Goal: Navigation & Orientation: Find specific page/section

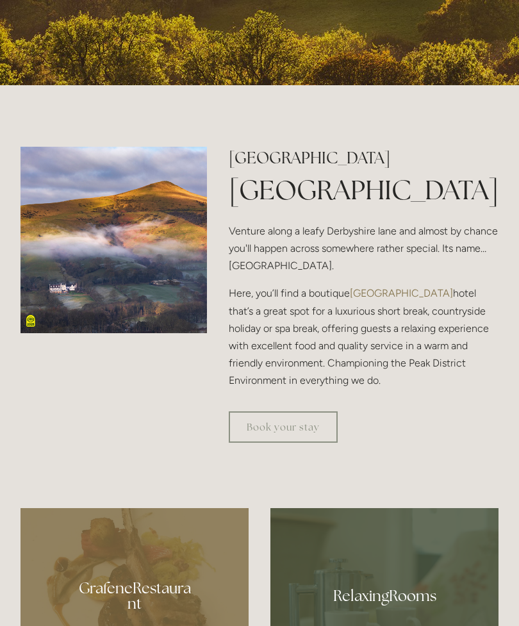
scroll to position [446, 0]
click at [292, 442] on link "Book your stay" at bounding box center [283, 426] width 109 height 31
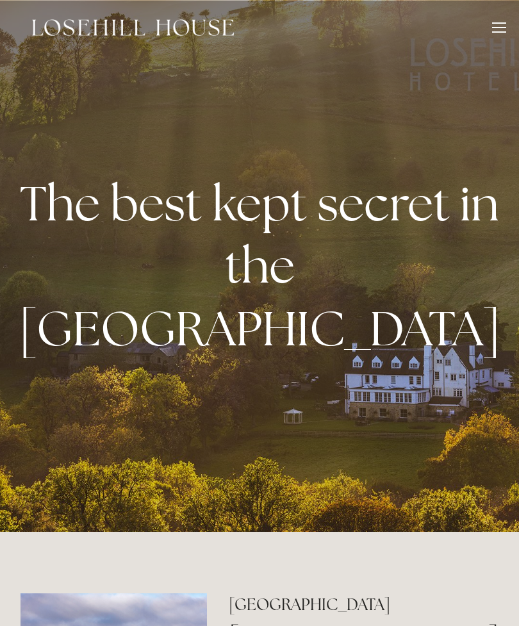
click at [496, 31] on div at bounding box center [499, 29] width 14 height 14
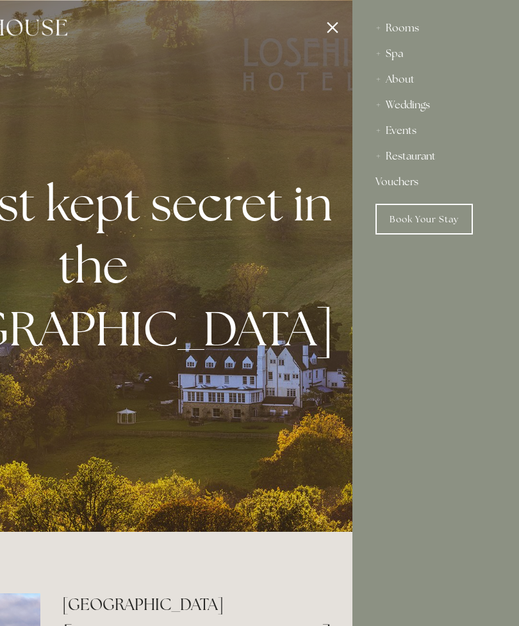
click at [400, 56] on div "Spa" at bounding box center [435, 54] width 120 height 26
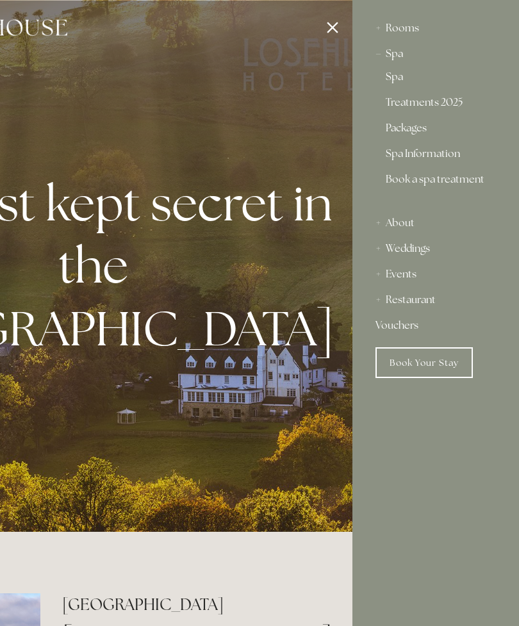
click at [445, 112] on link "Treatments 2025" at bounding box center [435, 104] width 100 height 15
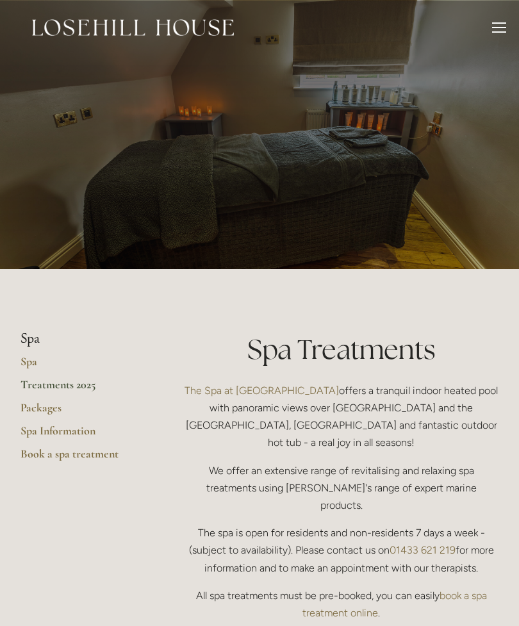
click at [45, 403] on link "Packages" at bounding box center [81, 411] width 122 height 23
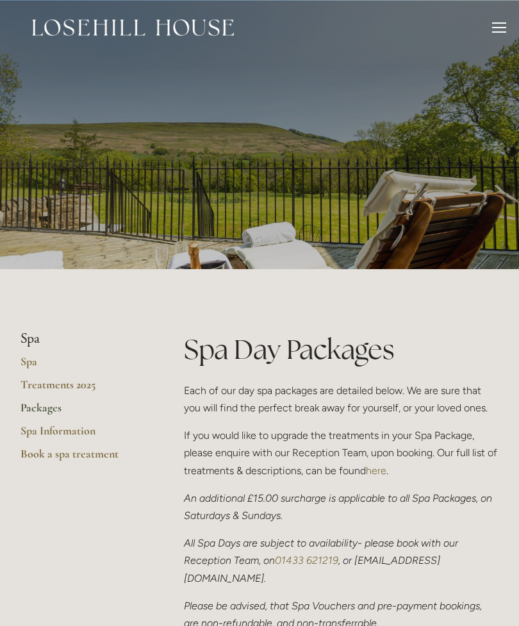
click at [492, 26] on div at bounding box center [499, 29] width 14 height 14
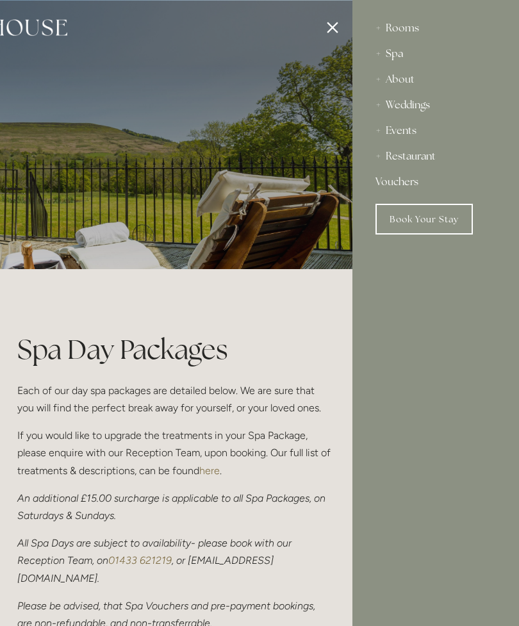
click at [425, 163] on div "Restaurant" at bounding box center [435, 156] width 120 height 26
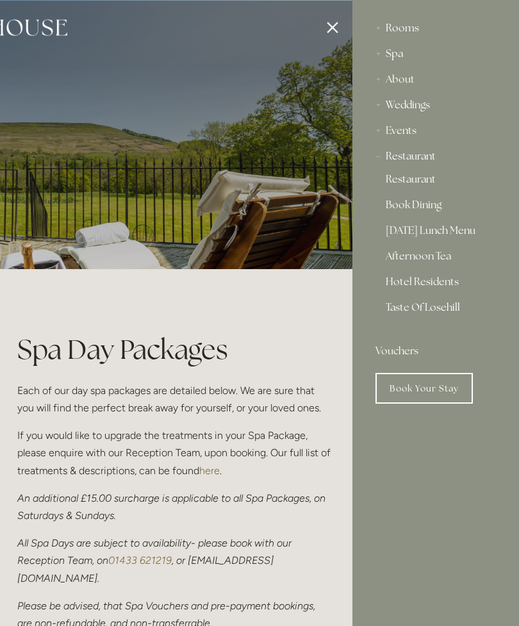
click at [475, 232] on link "[DATE] Lunch Menu" at bounding box center [435, 232] width 100 height 15
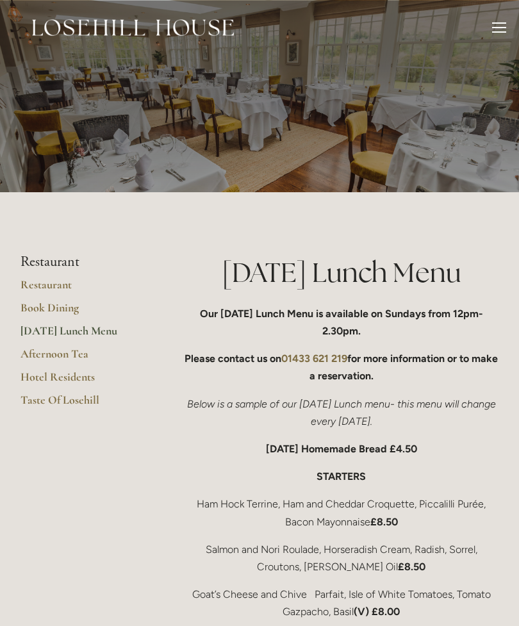
click at [76, 265] on li "Restaurant" at bounding box center [81, 262] width 122 height 17
click at [60, 282] on link "Restaurant" at bounding box center [81, 288] width 122 height 23
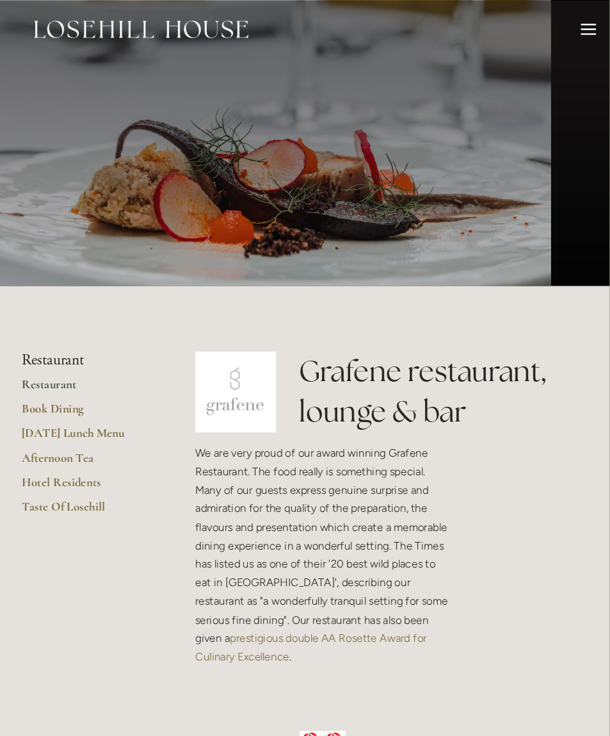
scroll to position [7, 0]
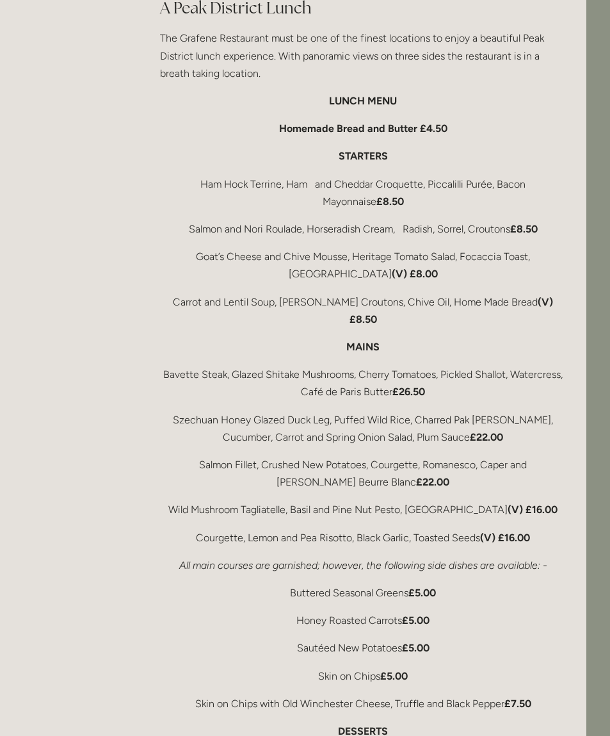
scroll to position [2066, 24]
